Goal: Transaction & Acquisition: Book appointment/travel/reservation

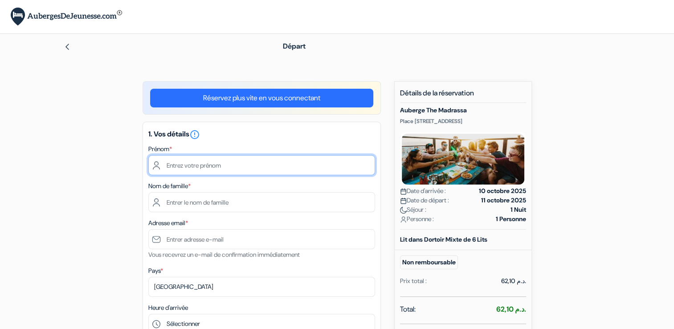
click at [251, 163] on input "text" at bounding box center [261, 165] width 227 height 20
type input "Lea"
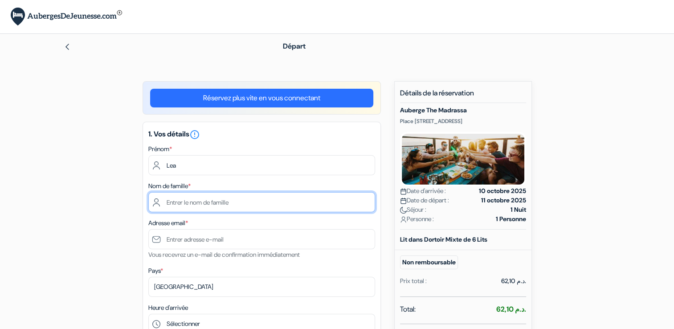
click at [214, 197] on input "text" at bounding box center [261, 202] width 227 height 20
type input "P"
type input "Poisson"
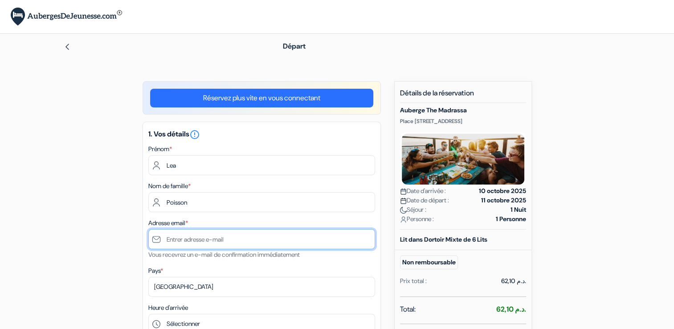
click at [204, 241] on input "text" at bounding box center [261, 239] width 227 height 20
type input "[EMAIL_ADDRESS][DOMAIN_NAME]"
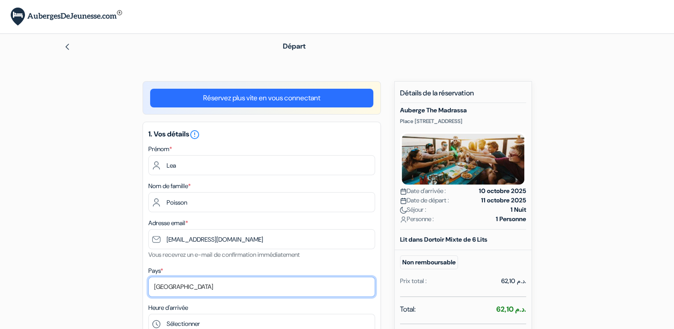
select select "fr"
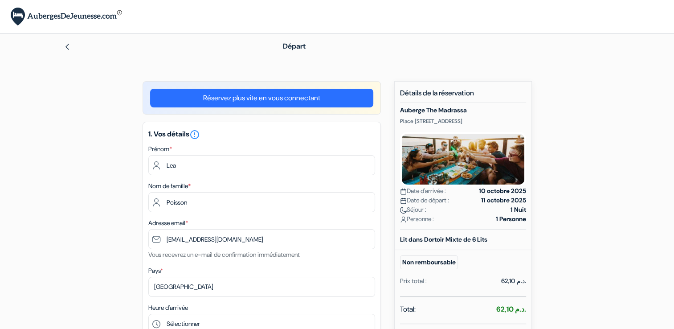
type input "0783102797"
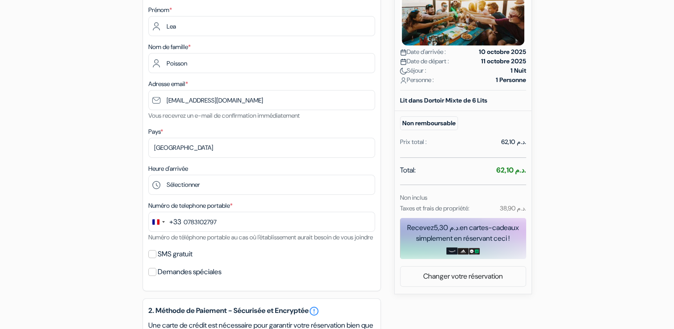
scroll to position [140, 0]
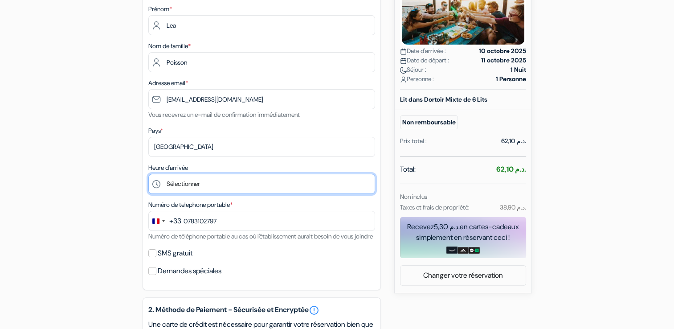
click at [176, 182] on select "Sélectionner 13:00 14:00 15:00 16:00 17:00 18:00 19:00 20:00 21:00 22:00 23:00" at bounding box center [261, 184] width 227 height 20
select select "22"
click at [148, 174] on select "Sélectionner 13:00 14:00 15:00 16:00 17:00 18:00 19:00 20:00 21:00 22:00 23:00" at bounding box center [261, 184] width 227 height 20
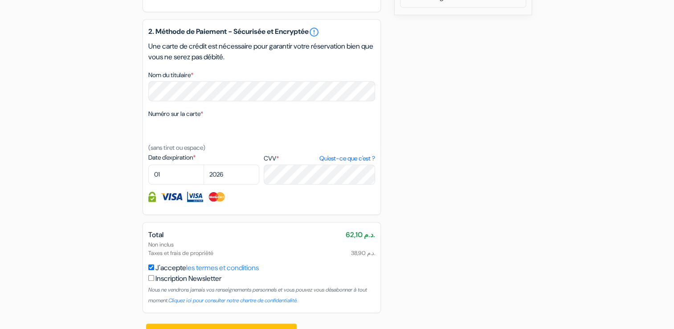
scroll to position [451, 0]
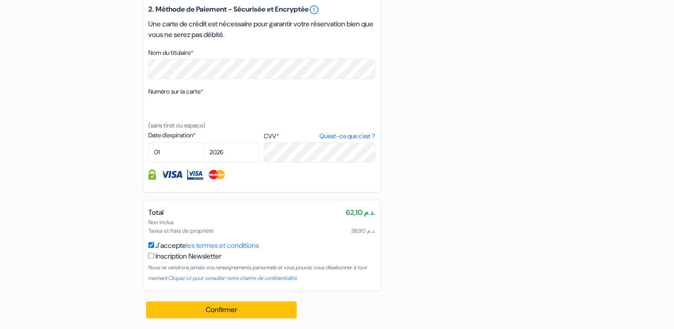
drag, startPoint x: 358, startPoint y: 232, endPoint x: 353, endPoint y: 231, distance: 5.4
click at [353, 231] on span "38,90 د.م." at bounding box center [363, 230] width 24 height 8
drag, startPoint x: 353, startPoint y: 231, endPoint x: 335, endPoint y: 232, distance: 17.8
click at [335, 232] on div "Non inclus Taxes et frais de propriété 38,90 د.م." at bounding box center [261, 226] width 227 height 17
click at [172, 153] on select "01 02 03 04 05 06 07 08 09 10 11 12" at bounding box center [176, 152] width 56 height 20
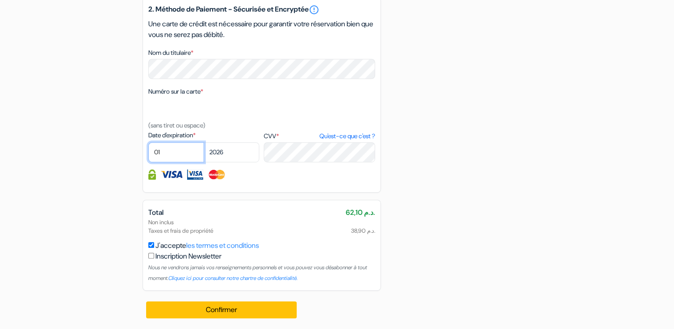
select select "09"
click at [148, 143] on select "01 02 03 04 05 06 07 08 09 10 11 12" at bounding box center [176, 152] width 56 height 20
click at [225, 320] on div "Confirmer Loading... Traitement de la demande..." at bounding box center [222, 310] width 159 height 38
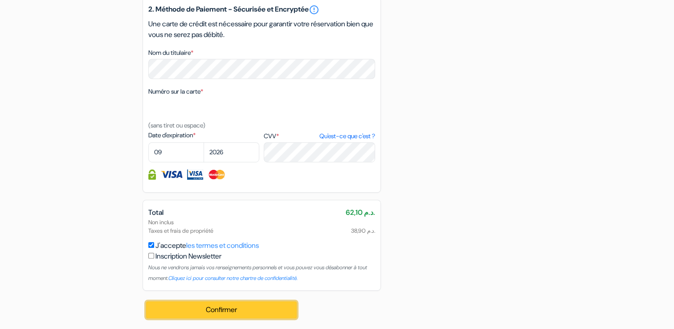
click at [228, 306] on button "Confirmer Loading..." at bounding box center [221, 309] width 151 height 17
click at [211, 309] on button "Confirmer Loading..." at bounding box center [221, 309] width 151 height 17
click at [219, 310] on button "Confirmer Loading..." at bounding box center [221, 309] width 151 height 17
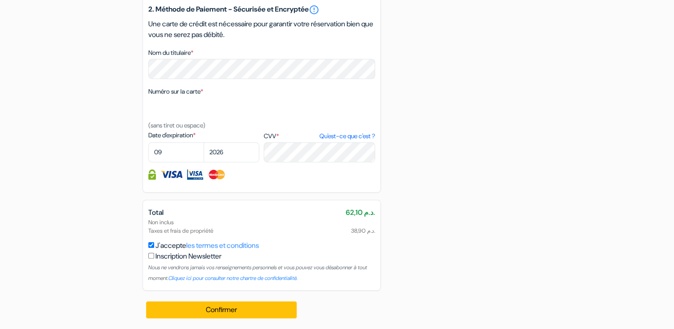
click at [168, 250] on label "J'accepte les termes et conditions" at bounding box center [206, 245] width 103 height 11
click at [154, 248] on input "J'accepte les termes et conditions" at bounding box center [151, 245] width 6 height 6
click at [168, 250] on label "J'accepte les termes et conditions" at bounding box center [206, 245] width 103 height 11
click at [154, 248] on input "J'accepte les termes et conditions" at bounding box center [151, 245] width 6 height 6
checkbox input "true"
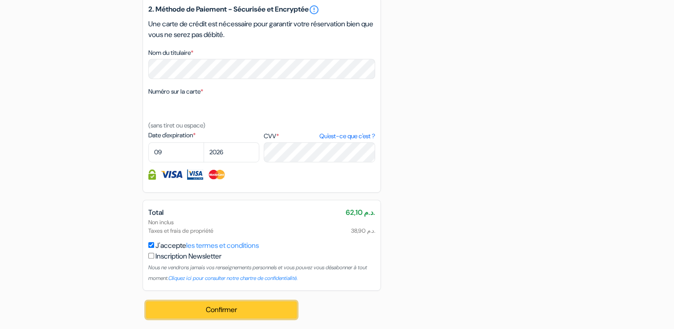
click at [222, 315] on button "Confirmer Loading..." at bounding box center [221, 309] width 151 height 17
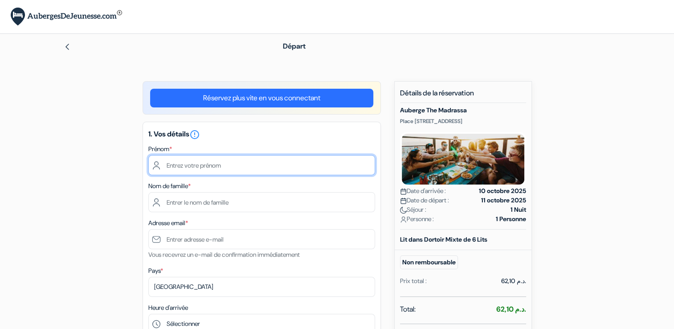
click at [182, 163] on input "text" at bounding box center [261, 165] width 227 height 20
type input "Lea"
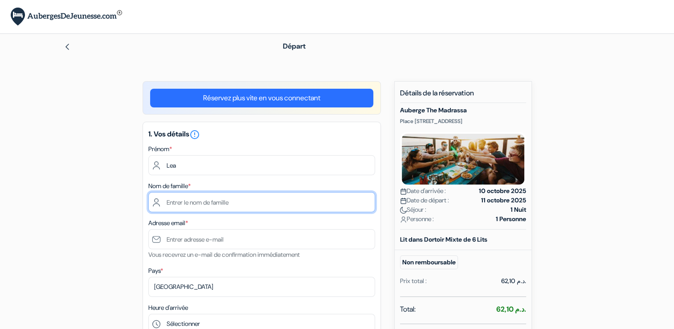
type input "Poisson"
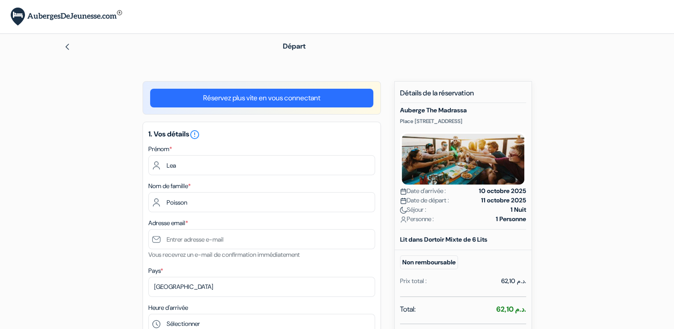
type input "[EMAIL_ADDRESS][DOMAIN_NAME]"
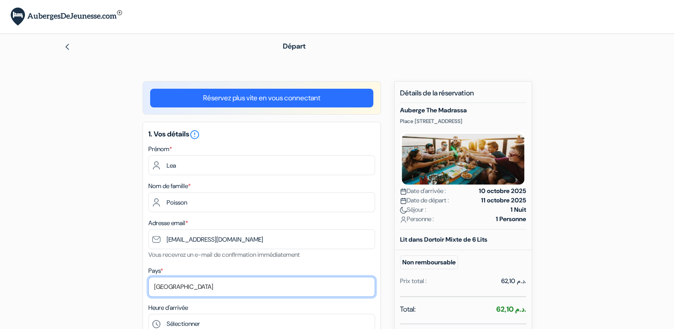
select select "fr"
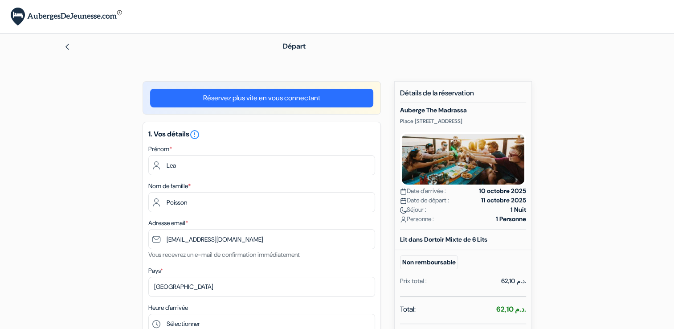
type input "0783102797"
select select "09"
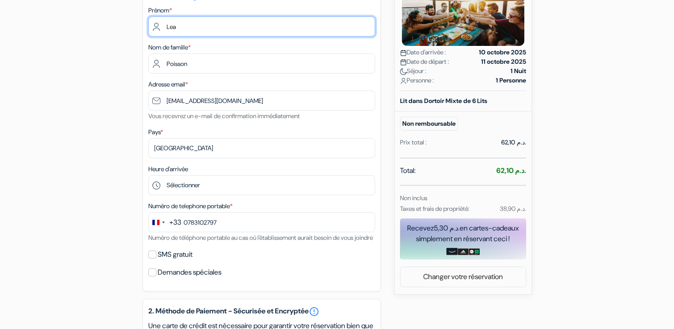
scroll to position [138, 0]
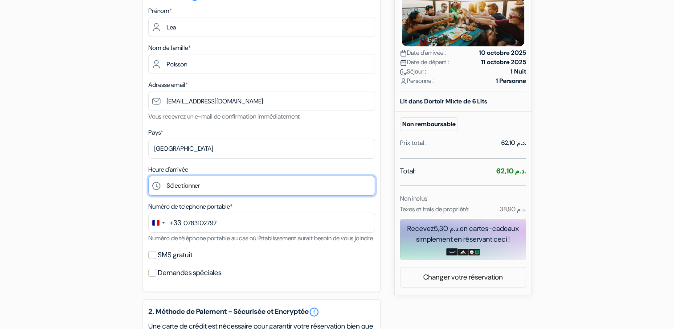
click at [192, 188] on select "Sélectionner 13:00 14:00 15:00 16:00 17:00 18:00 19:00 20:00 21:00 22:00 23:00" at bounding box center [261, 186] width 227 height 20
select select "22"
click at [148, 176] on select "Sélectionner 13:00 14:00 15:00 16:00 17:00 18:00 19:00 20:00 21:00 22:00 23:00" at bounding box center [261, 186] width 227 height 20
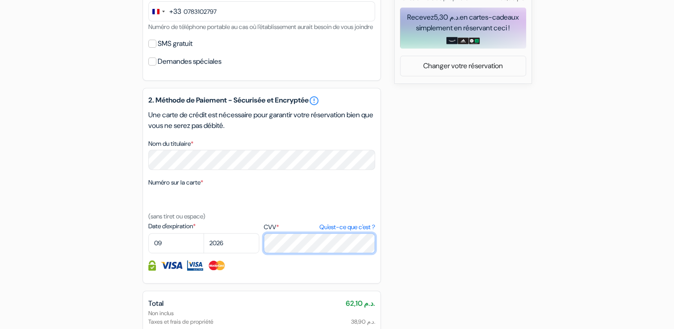
scroll to position [451, 0]
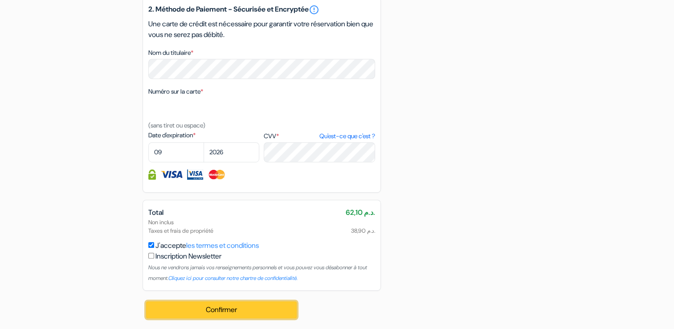
click at [241, 316] on button "Confirmer Loading..." at bounding box center [221, 309] width 151 height 17
